Goal: Task Accomplishment & Management: Complete application form

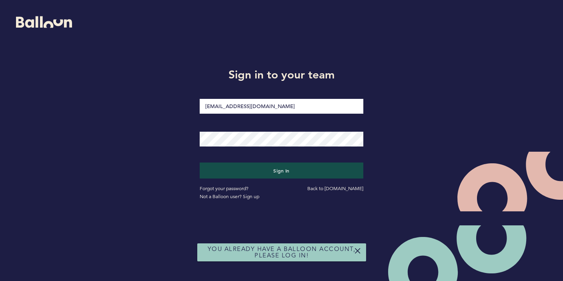
click at [281, 170] on button "Sign in" at bounding box center [282, 170] width 164 height 16
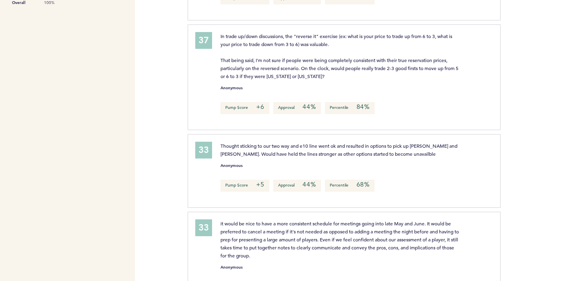
scroll to position [288, 0]
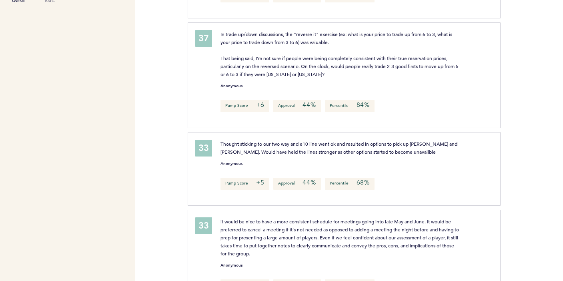
click at [335, 192] on div "Thought sticking to our two way and e10 line went ok and resulted in options to…" at bounding box center [353, 168] width 276 height 56
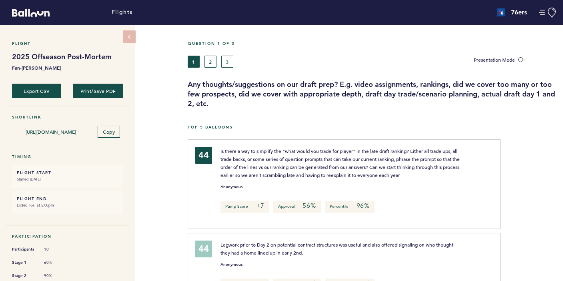
scroll to position [0, 0]
click at [211, 61] on button "2" at bounding box center [211, 62] width 12 height 12
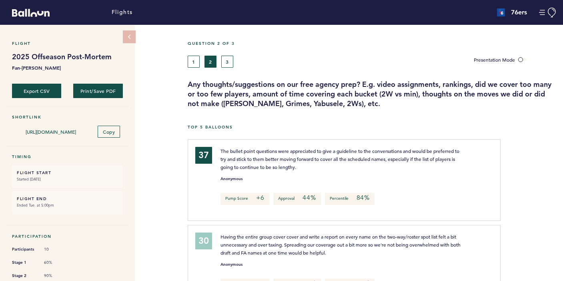
click at [225, 58] on button "3" at bounding box center [227, 62] width 12 height 12
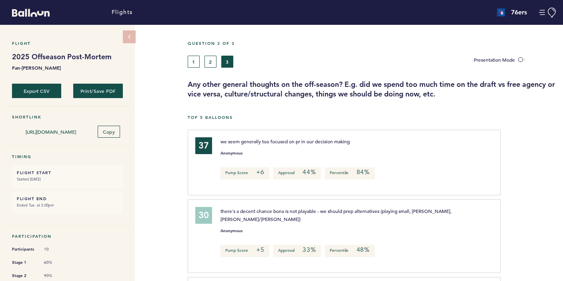
click at [208, 65] on button "2" at bounding box center [211, 62] width 12 height 12
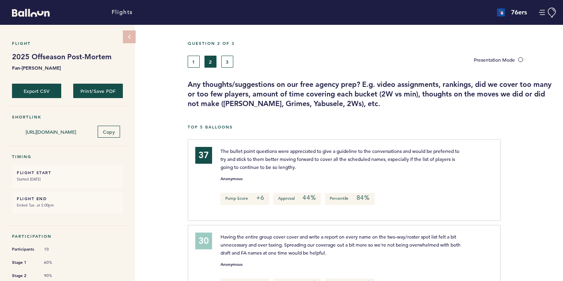
click at [190, 66] on button "1" at bounding box center [194, 62] width 12 height 12
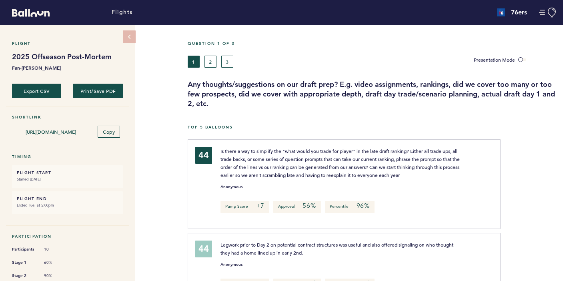
click at [227, 64] on button "3" at bounding box center [227, 62] width 12 height 12
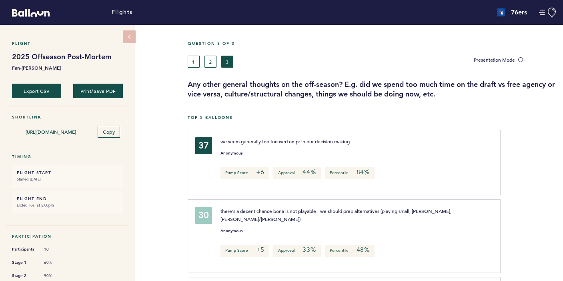
click at [209, 64] on button "2" at bounding box center [211, 62] width 12 height 12
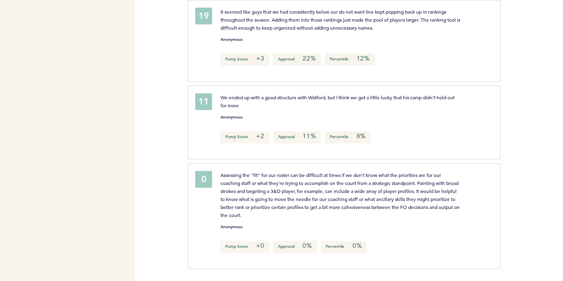
scroll to position [672, 0]
click at [212, 180] on div "0" at bounding box center [203, 179] width 17 height 17
click at [207, 180] on div "0" at bounding box center [203, 179] width 17 height 17
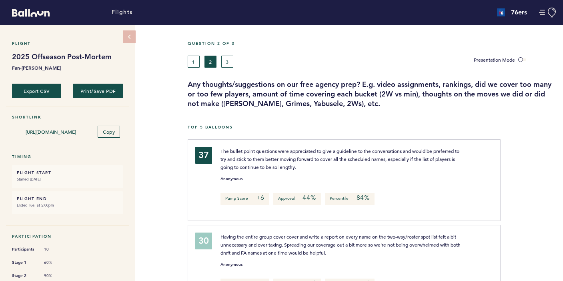
scroll to position [0, 0]
click at [191, 66] on button "1" at bounding box center [194, 62] width 12 height 12
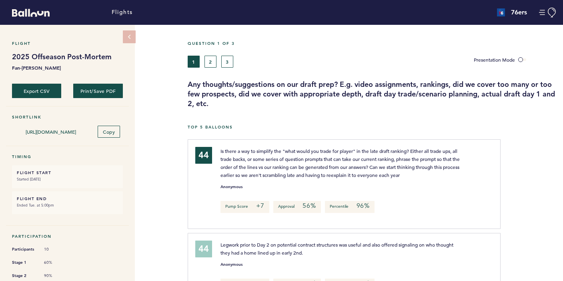
click at [213, 64] on button "2" at bounding box center [211, 62] width 12 height 12
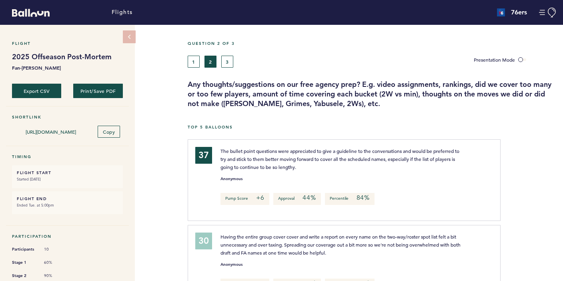
click at [225, 62] on button "3" at bounding box center [227, 62] width 12 height 12
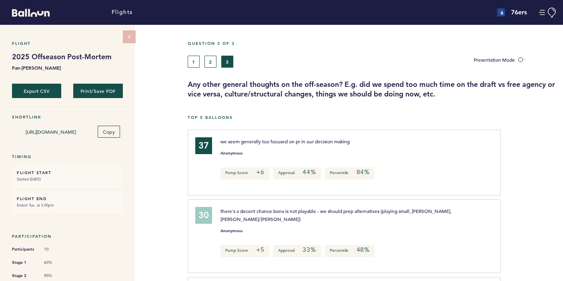
click at [209, 60] on button "2" at bounding box center [211, 62] width 12 height 12
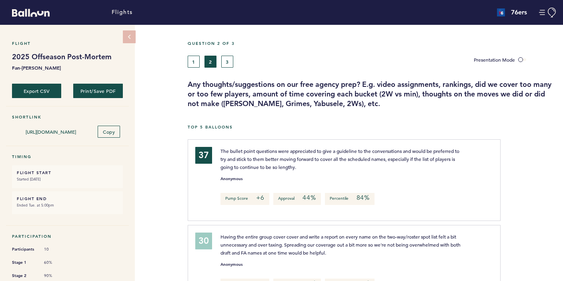
click at [187, 64] on div "1 2 3" at bounding box center [325, 62] width 286 height 12
click at [192, 65] on button "1" at bounding box center [194, 62] width 12 height 12
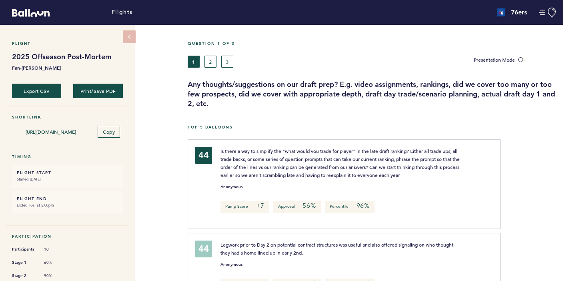
click at [213, 67] on button "2" at bounding box center [211, 62] width 12 height 12
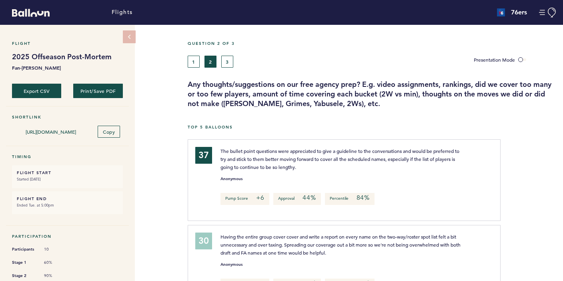
click at [196, 66] on button "1" at bounding box center [194, 62] width 12 height 12
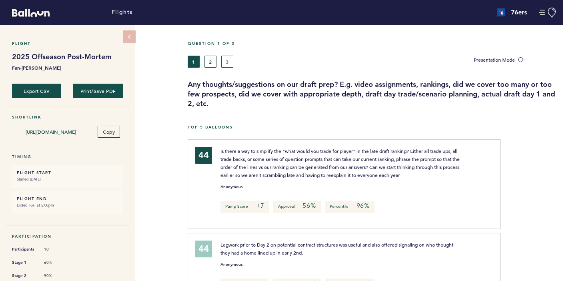
click at [209, 62] on button "2" at bounding box center [211, 62] width 12 height 12
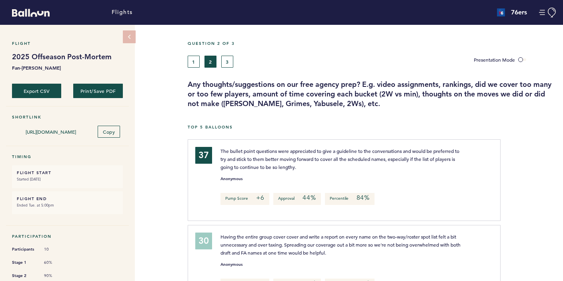
click at [227, 62] on button "3" at bounding box center [227, 62] width 12 height 12
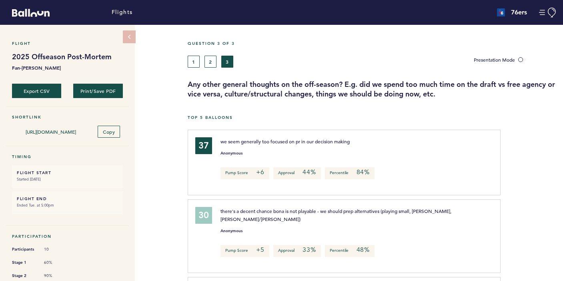
click at [195, 63] on button "1" at bounding box center [194, 62] width 12 height 12
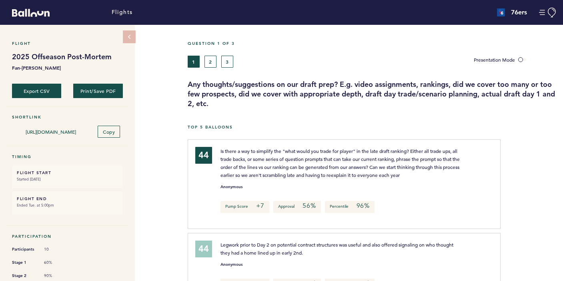
click at [212, 58] on button "2" at bounding box center [211, 62] width 12 height 12
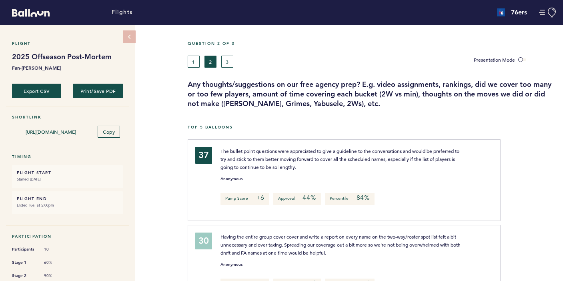
click at [227, 66] on button "3" at bounding box center [227, 62] width 12 height 12
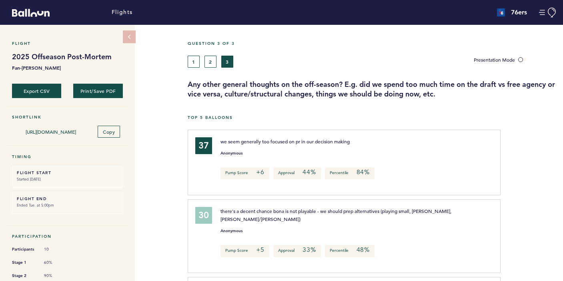
click at [208, 58] on button "2" at bounding box center [211, 62] width 12 height 12
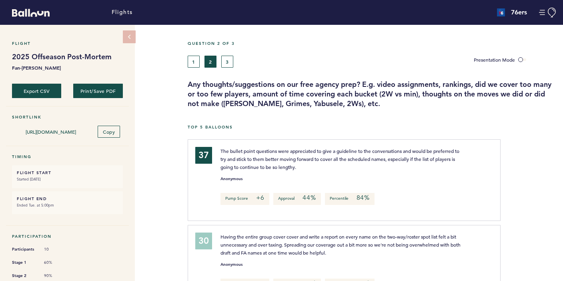
click at [195, 60] on button "1" at bounding box center [194, 62] width 12 height 12
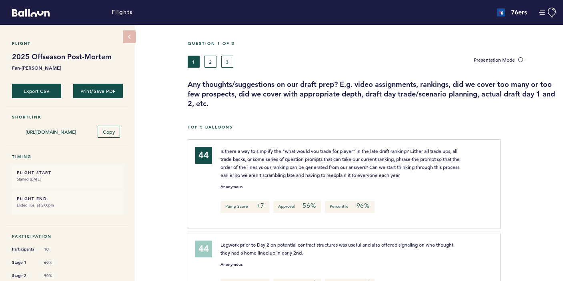
click at [227, 60] on button "3" at bounding box center [227, 62] width 12 height 12
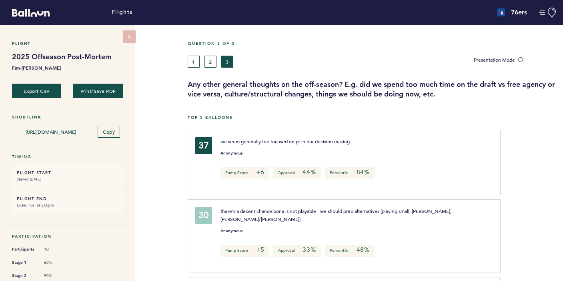
click at [216, 63] on button "2" at bounding box center [211, 62] width 12 height 12
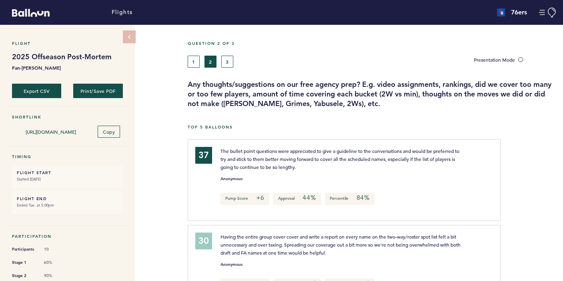
click at [223, 65] on button "3" at bounding box center [227, 62] width 12 height 12
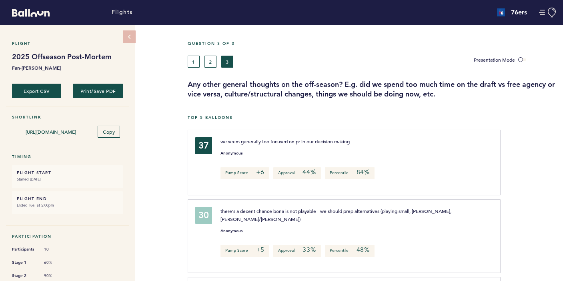
click at [209, 66] on button "2" at bounding box center [211, 62] width 12 height 12
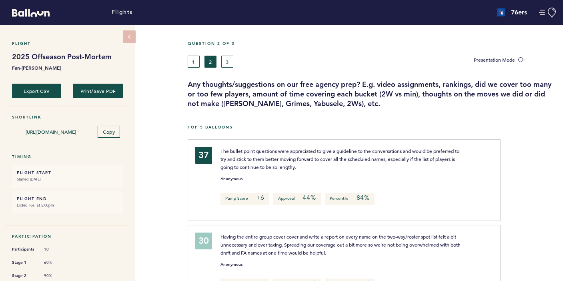
click at [193, 64] on button "1" at bounding box center [194, 62] width 12 height 12
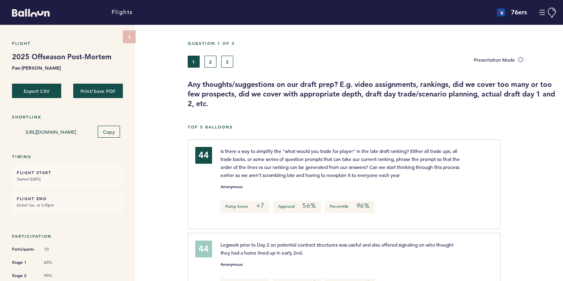
click at [205, 67] on button "2" at bounding box center [211, 62] width 12 height 12
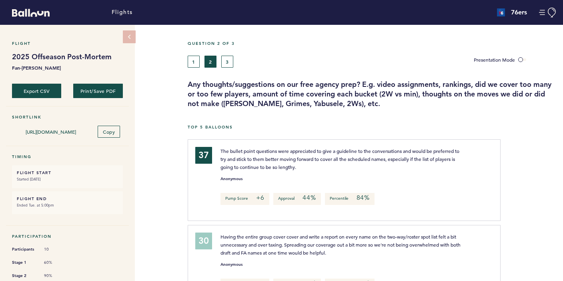
click at [221, 67] on button "3" at bounding box center [227, 62] width 12 height 12
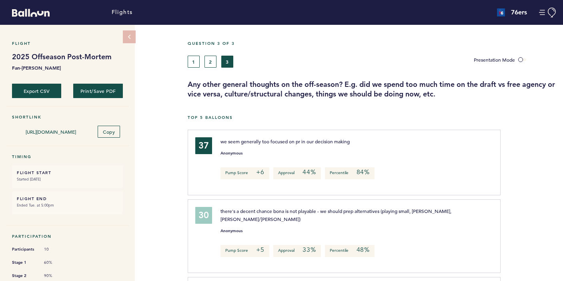
click at [205, 66] on button "2" at bounding box center [211, 62] width 12 height 12
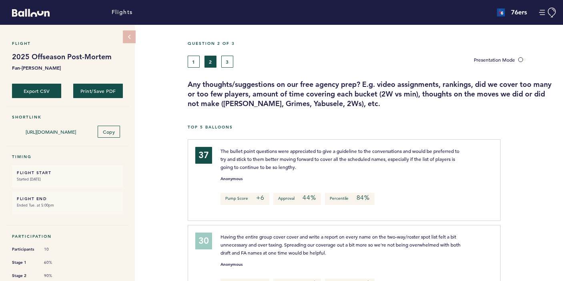
click at [187, 64] on div "1 2 3" at bounding box center [325, 62] width 286 height 12
click at [189, 64] on button "1" at bounding box center [194, 62] width 12 height 12
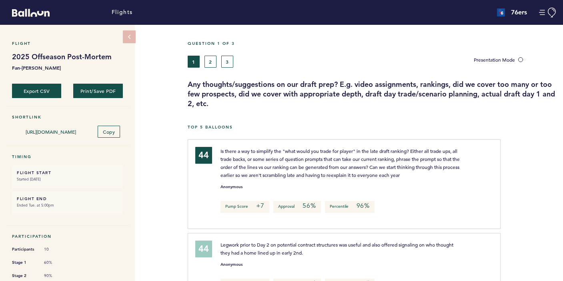
click at [211, 67] on button "2" at bounding box center [211, 62] width 12 height 12
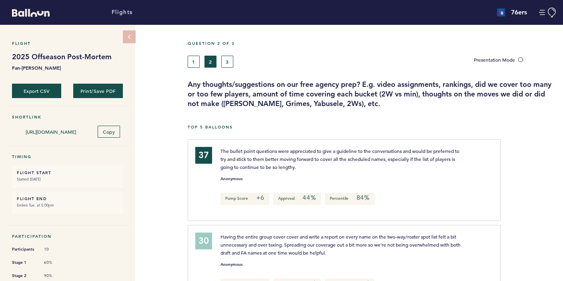
click at [220, 64] on div "1 2 3" at bounding box center [325, 62] width 274 height 12
click at [227, 65] on button "3" at bounding box center [227, 62] width 12 height 12
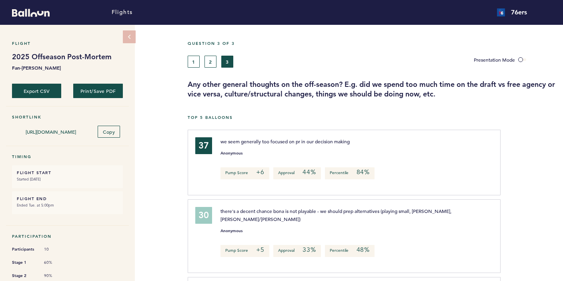
click at [540, 12] on button "Manage Account" at bounding box center [548, 13] width 18 height 10
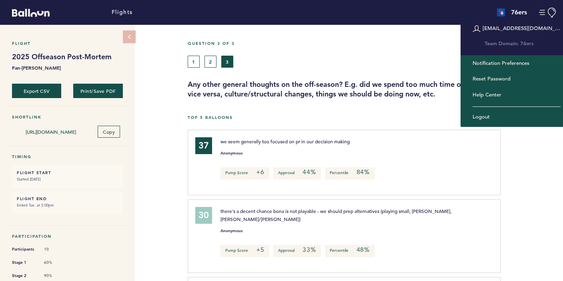
click at [345, 50] on div "Question 3 of 3" at bounding box center [372, 48] width 381 height 15
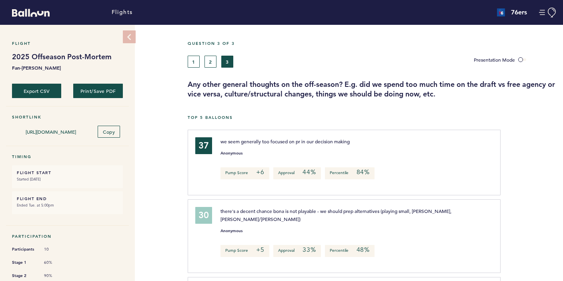
click at [128, 35] on icon at bounding box center [129, 37] width 7 height 7
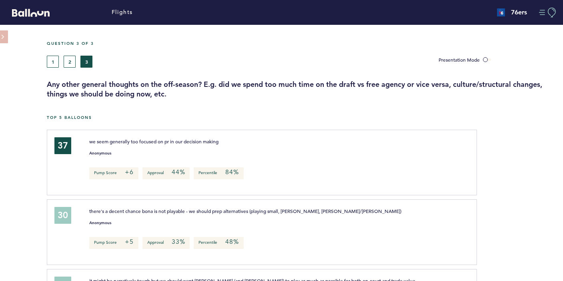
click at [551, 11] on button "Manage Account" at bounding box center [548, 13] width 18 height 10
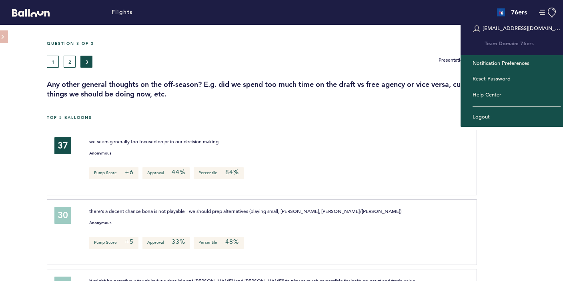
click at [536, 11] on div "76ers sebastiensanon@76ers.com Team Domain: 76ers Notification Preferences Rese…" at bounding box center [469, 12] width 188 height 21
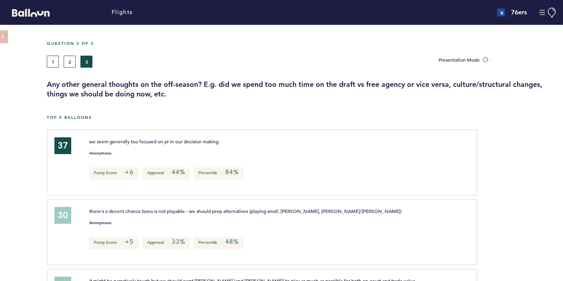
click at [513, 13] on h4 "76ers" at bounding box center [519, 13] width 16 height 10
click at [498, 13] on img at bounding box center [501, 12] width 8 height 8
click at [121, 12] on link "Flights" at bounding box center [122, 12] width 21 height 9
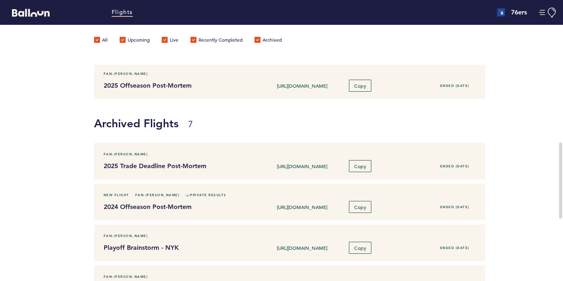
scroll to position [207, 0]
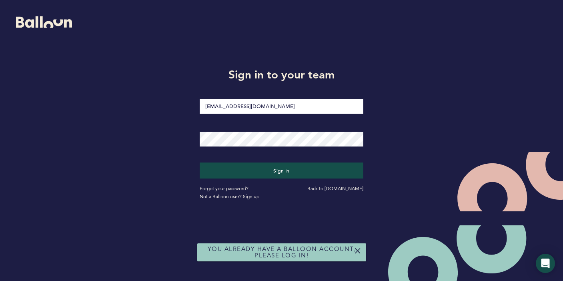
click at [281, 170] on button "Sign in" at bounding box center [282, 170] width 164 height 16
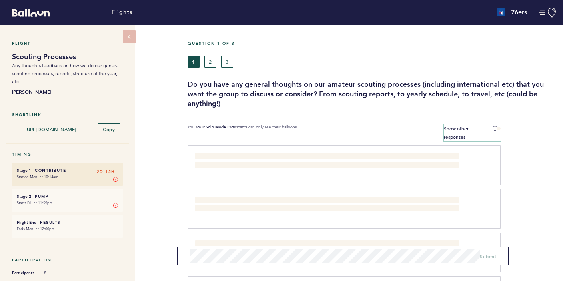
click at [493, 127] on span at bounding box center [497, 128] width 8 height 2
click at [0, 0] on input "Show other responses" at bounding box center [0, 0] width 0 height 0
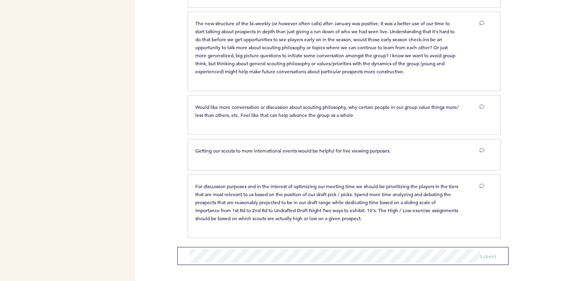
scroll to position [324, 0]
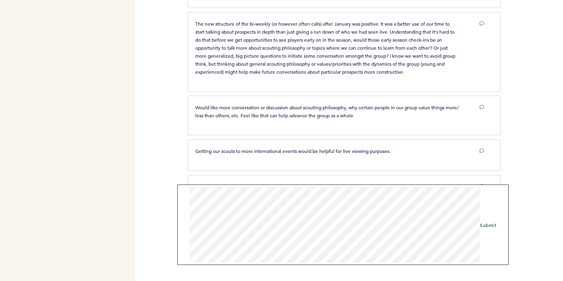
scroll to position [0, 0]
click at [184, 255] on form "Submit" at bounding box center [342, 222] width 331 height 86
click at [493, 225] on span "Submit" at bounding box center [488, 225] width 16 height 6
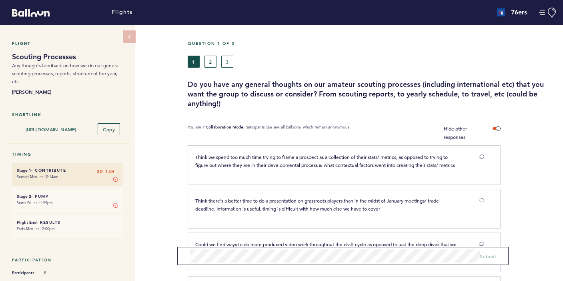
click at [212, 59] on button "2" at bounding box center [211, 62] width 12 height 12
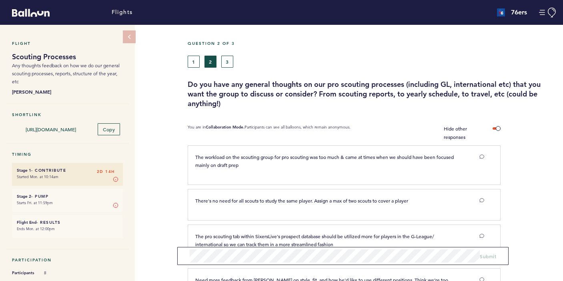
click at [194, 61] on button "1" at bounding box center [194, 62] width 12 height 12
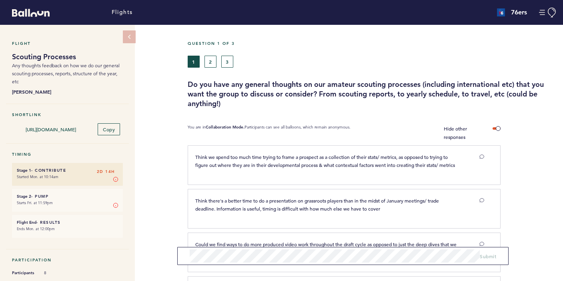
click at [209, 62] on button "2" at bounding box center [211, 62] width 12 height 12
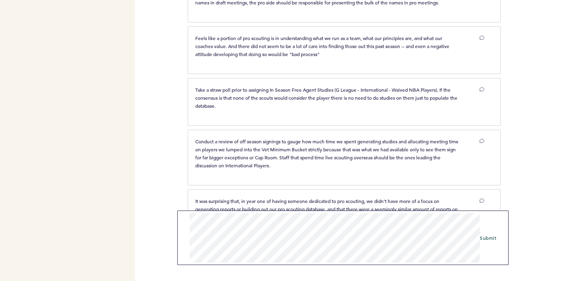
scroll to position [602, 0]
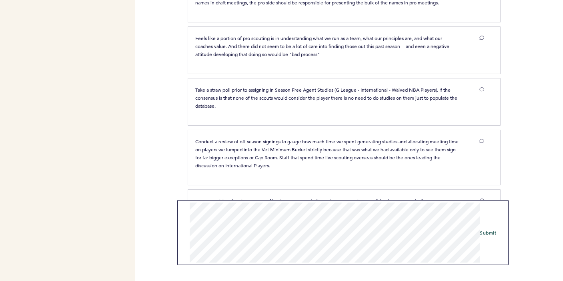
click at [491, 231] on span "Submit" at bounding box center [488, 232] width 16 height 6
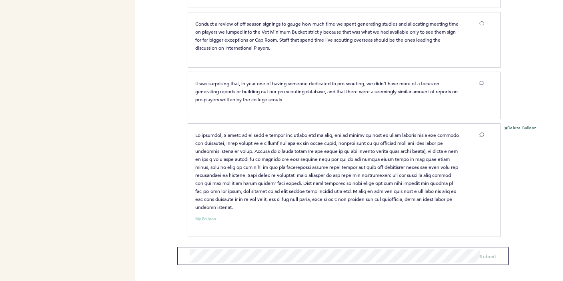
scroll to position [719, 0]
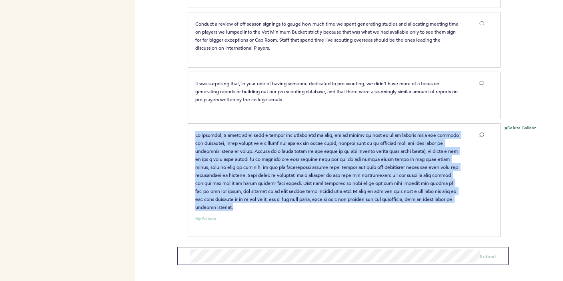
drag, startPoint x: 195, startPoint y: 134, endPoint x: 291, endPoint y: 207, distance: 120.1
click at [291, 207] on p at bounding box center [327, 171] width 264 height 80
copy span "In meetings, I think we've done a little bit better job of this, but it should …"
click at [512, 127] on button "Delete Balloon" at bounding box center [521, 128] width 32 height 6
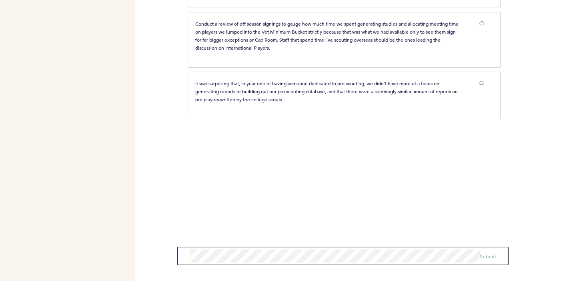
scroll to position [602, 0]
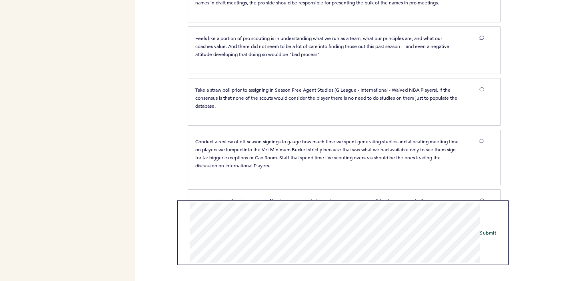
click at [374, 264] on form "Submit" at bounding box center [342, 232] width 331 height 65
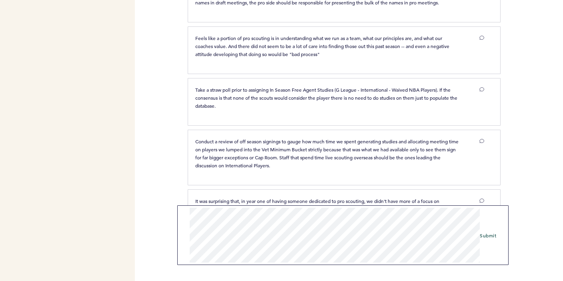
click at [486, 235] on span "Submit" at bounding box center [488, 235] width 16 height 6
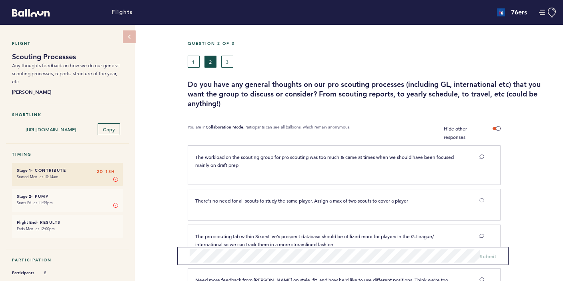
scroll to position [0, 0]
click at [229, 62] on button "3" at bounding box center [227, 62] width 12 height 12
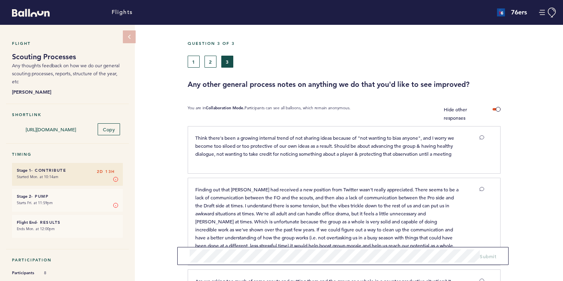
click at [211, 64] on button "2" at bounding box center [211, 62] width 12 height 12
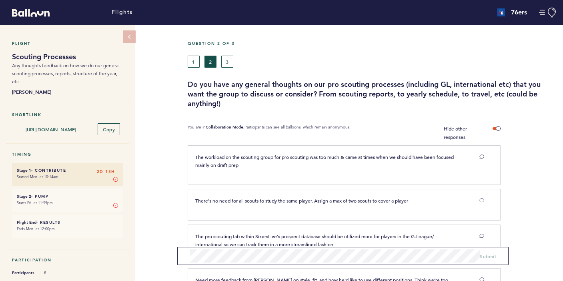
click at [196, 60] on button "1" at bounding box center [194, 62] width 12 height 12
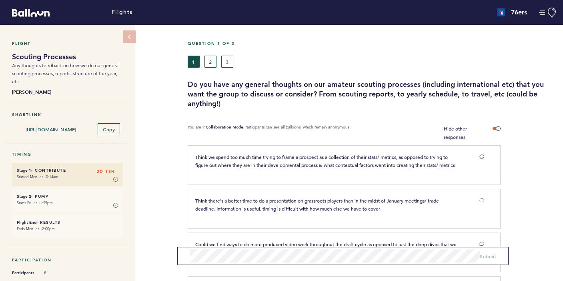
click at [225, 56] on button "3" at bounding box center [227, 62] width 12 height 12
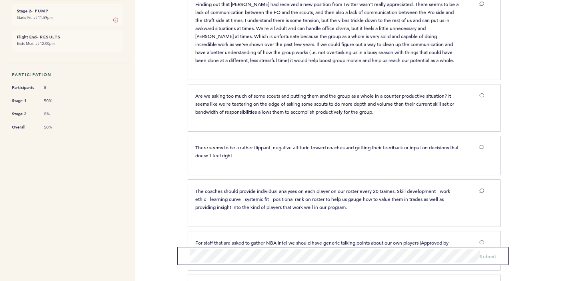
scroll to position [187, 0]
